Goal: Information Seeking & Learning: Learn about a topic

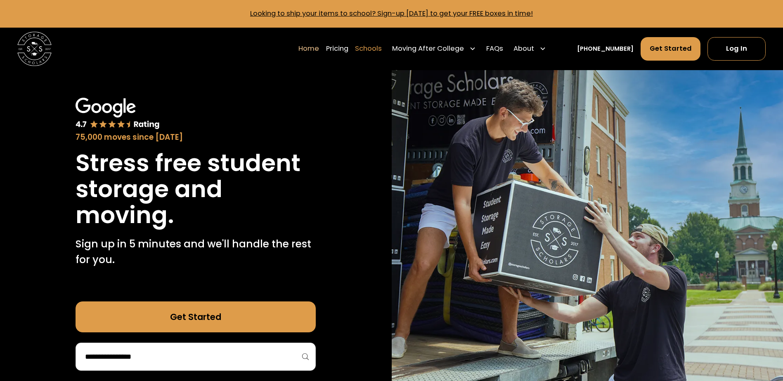
click at [378, 46] on link "Schools" at bounding box center [368, 49] width 27 height 24
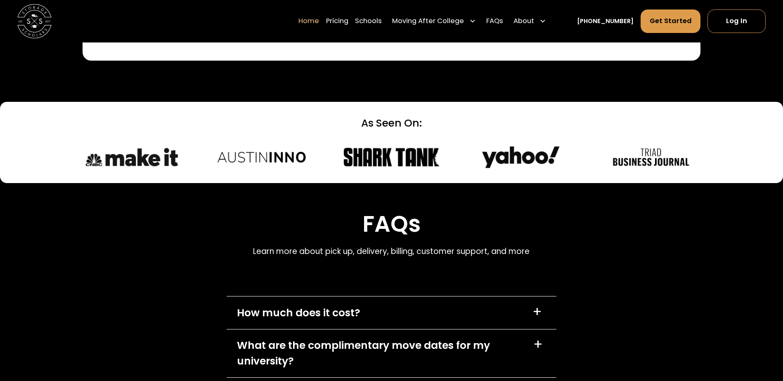
scroll to position [2560, 0]
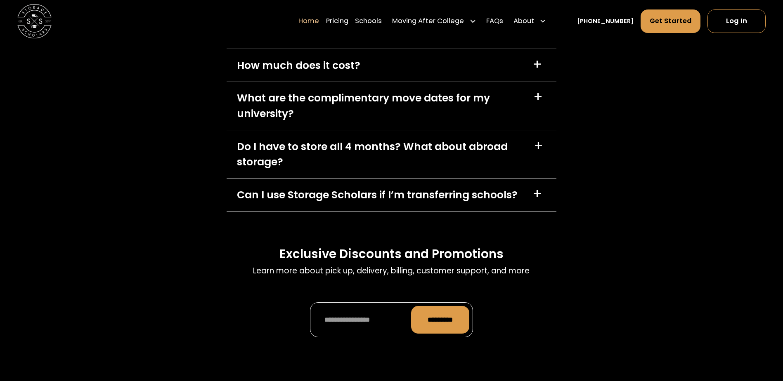
click at [387, 65] on div "How much does it cost? +" at bounding box center [391, 65] width 329 height 33
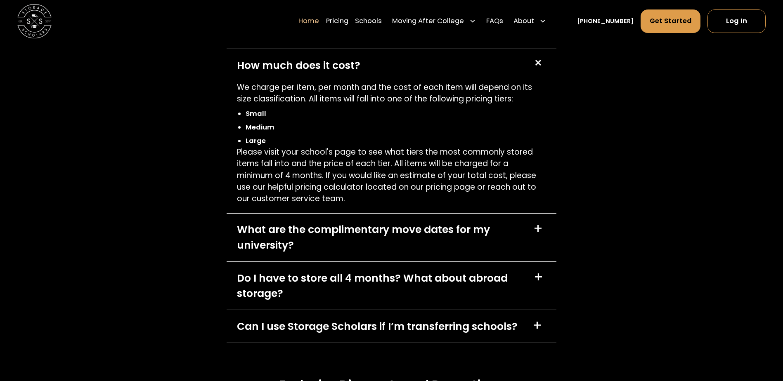
click at [386, 66] on div "How much does it cost? +" at bounding box center [391, 65] width 329 height 33
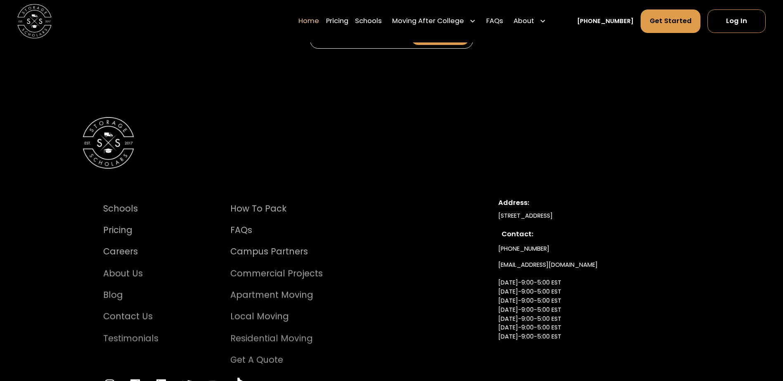
scroll to position [2951, 0]
